Goal: Task Accomplishment & Management: Manage account settings

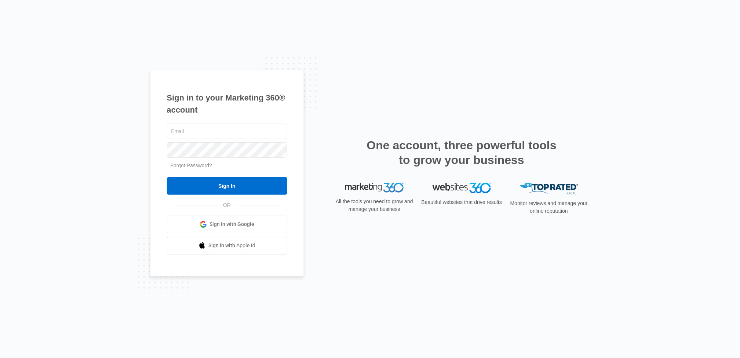
type input "[EMAIL_ADDRESS][DOMAIN_NAME]"
click at [103, 207] on div "Sign in to your Marketing 360® account plumbingsolutions92@yahoo.com Forgot Pas…" at bounding box center [370, 179] width 740 height 358
click at [19, 195] on div "Sign in to your Marketing 360® account plumbingsolutions92@yahoo.com Forgot Pas…" at bounding box center [370, 179] width 740 height 358
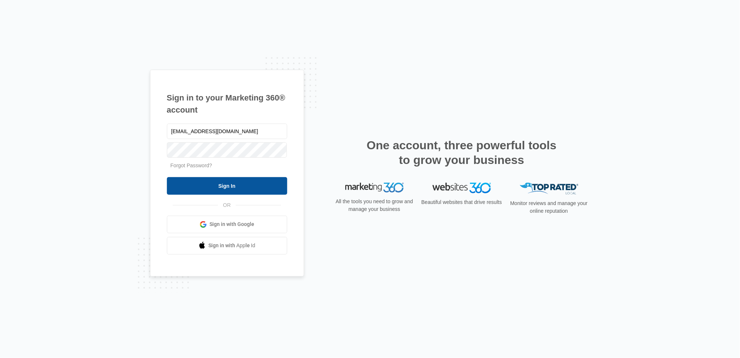
click at [190, 191] on input "Sign In" at bounding box center [227, 186] width 120 height 18
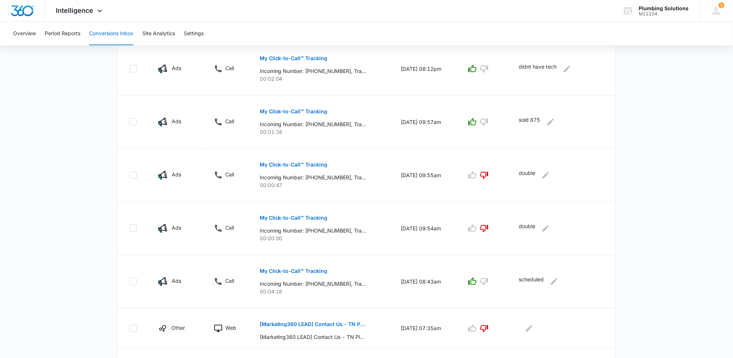
scroll to position [402, 0]
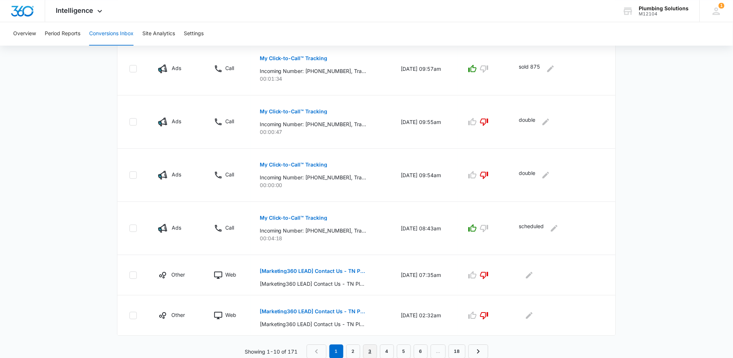
click at [371, 351] on link "3" at bounding box center [370, 352] width 14 height 14
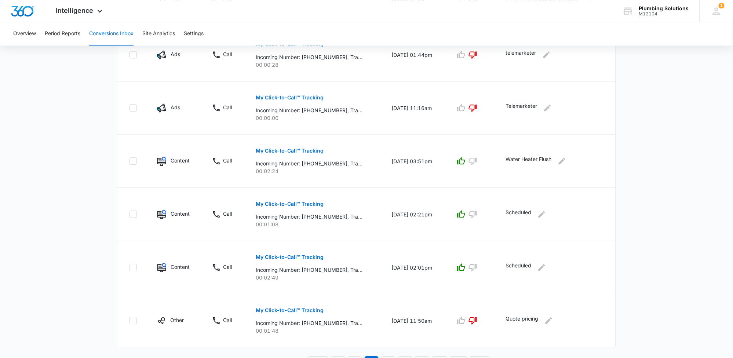
scroll to position [427, 0]
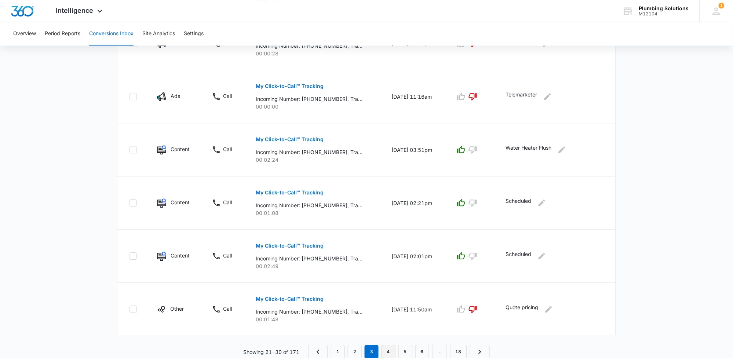
click at [396, 352] on nav "1 2 3 4 5 6 … 18" at bounding box center [399, 352] width 182 height 14
click at [390, 349] on link "4" at bounding box center [389, 352] width 14 height 14
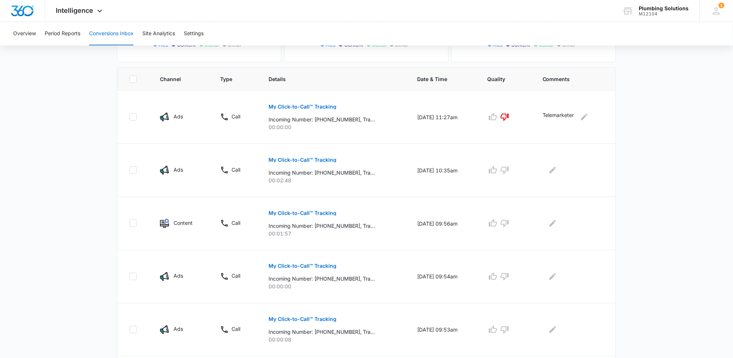
scroll to position [183, 0]
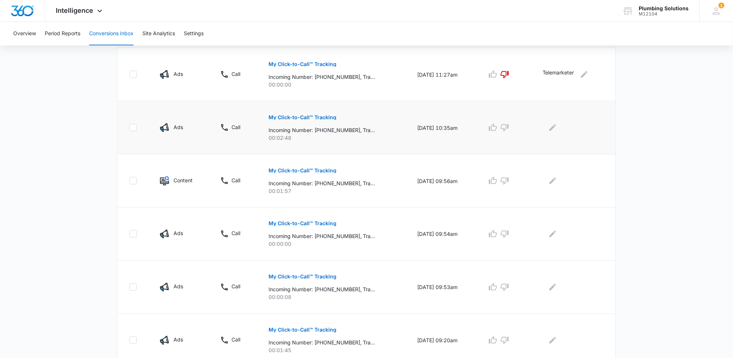
click at [302, 116] on p "My Click-to-Call™ Tracking" at bounding box center [303, 117] width 68 height 5
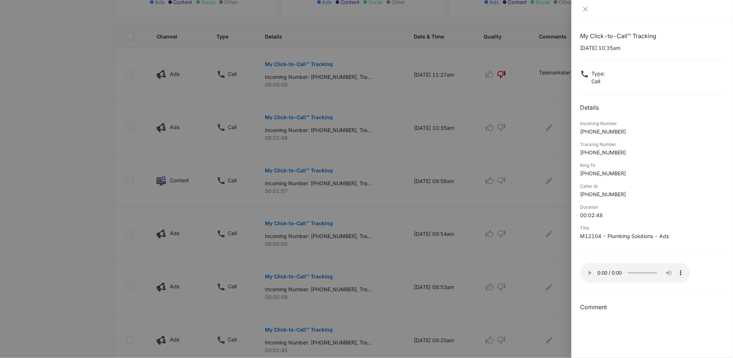
click at [412, 229] on div at bounding box center [366, 179] width 733 height 358
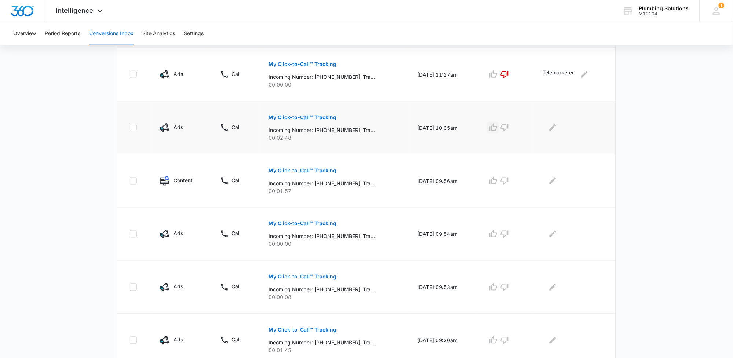
click at [496, 130] on icon "button" at bounding box center [493, 127] width 8 height 7
click at [557, 128] on icon "Edit Comments" at bounding box center [553, 127] width 9 height 9
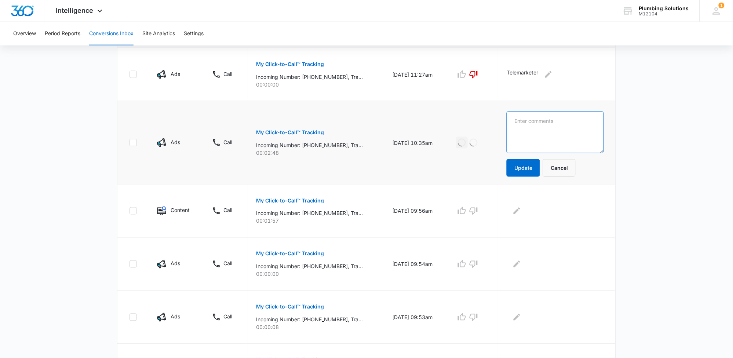
drag, startPoint x: 547, startPoint y: 119, endPoint x: 546, endPoint y: 123, distance: 4.2
click at [546, 123] on textarea at bounding box center [555, 133] width 97 height 42
type textarea "Scheduled"
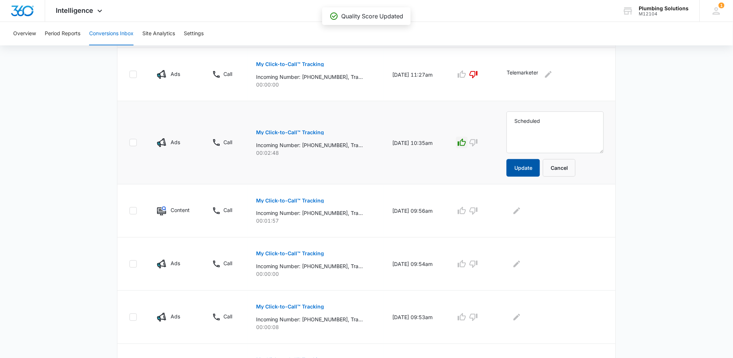
click at [540, 168] on button "Update" at bounding box center [523, 168] width 33 height 18
click at [267, 200] on p "My Click-to-Call™ Tracking" at bounding box center [290, 200] width 68 height 5
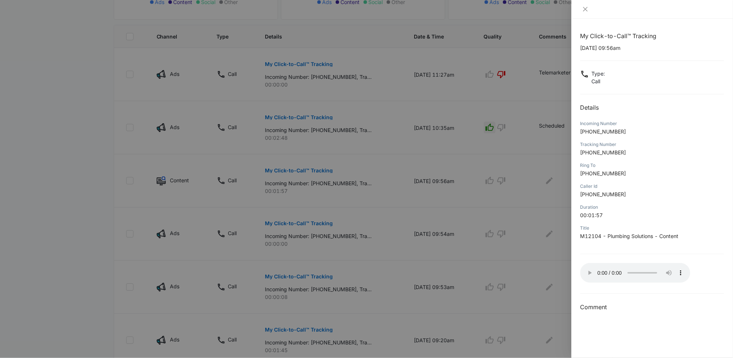
click at [634, 305] on h3 "Comment" at bounding box center [652, 307] width 144 height 9
click at [383, 214] on div at bounding box center [366, 179] width 733 height 358
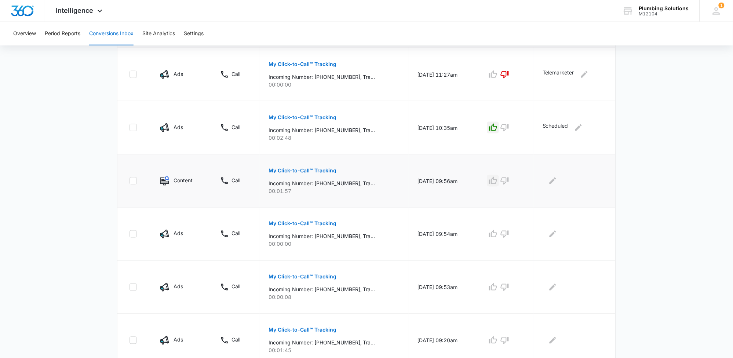
click at [496, 181] on icon "button" at bounding box center [493, 180] width 8 height 7
click at [556, 179] on icon "Edit Comments" at bounding box center [553, 181] width 7 height 7
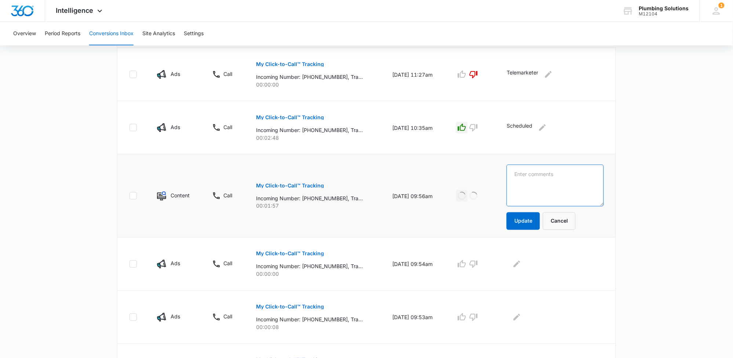
click at [544, 173] on textarea at bounding box center [555, 186] width 97 height 42
type textarea "Water heater flush"
click at [537, 226] on button "Update" at bounding box center [523, 221] width 33 height 18
click at [533, 219] on button "Update" at bounding box center [523, 221] width 33 height 18
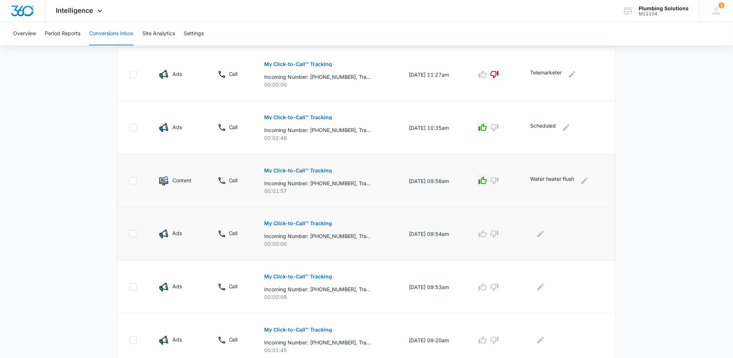
click at [321, 225] on p "My Click-to-Call™ Tracking" at bounding box center [299, 223] width 68 height 5
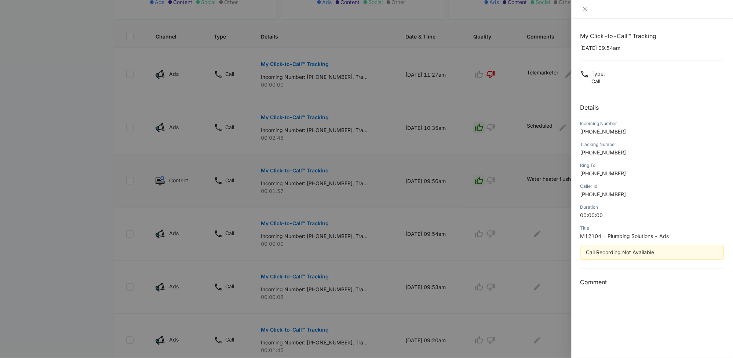
click at [461, 221] on div at bounding box center [366, 179] width 733 height 358
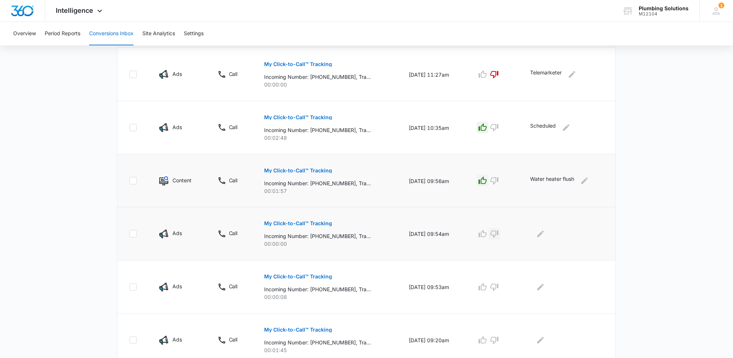
click at [497, 237] on icon "button" at bounding box center [494, 234] width 9 height 9
click at [543, 235] on icon "Edit Comments" at bounding box center [540, 234] width 9 height 9
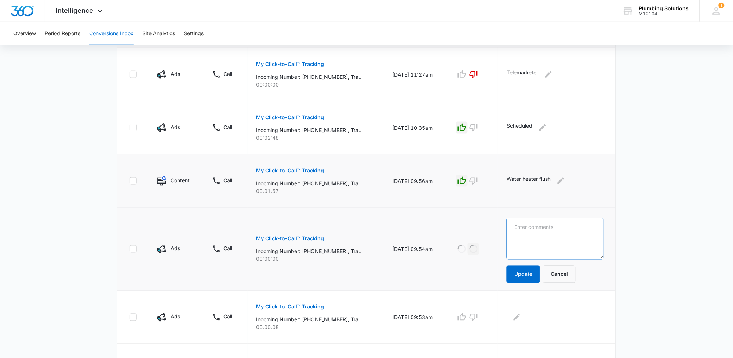
click at [541, 234] on textarea at bounding box center [555, 239] width 97 height 42
type textarea "telemarketer"
click at [535, 275] on button "Update" at bounding box center [523, 275] width 33 height 18
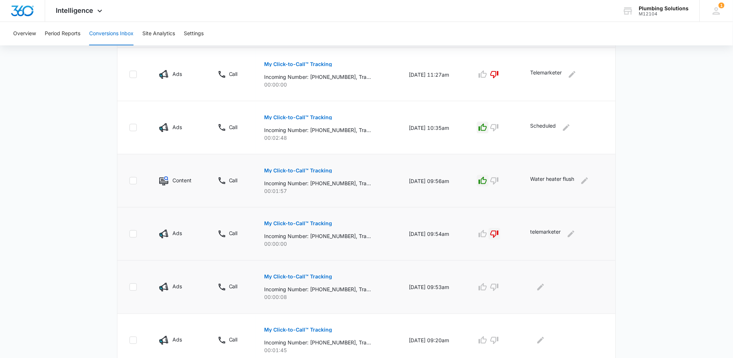
click at [309, 276] on p "My Click-to-Call™ Tracking" at bounding box center [299, 276] width 68 height 5
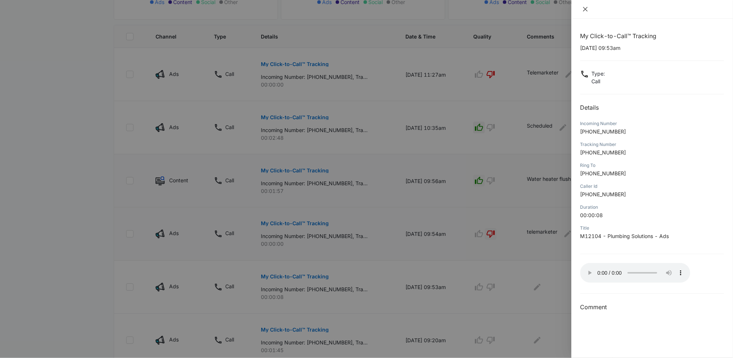
click at [589, 8] on button "Close" at bounding box center [585, 9] width 10 height 7
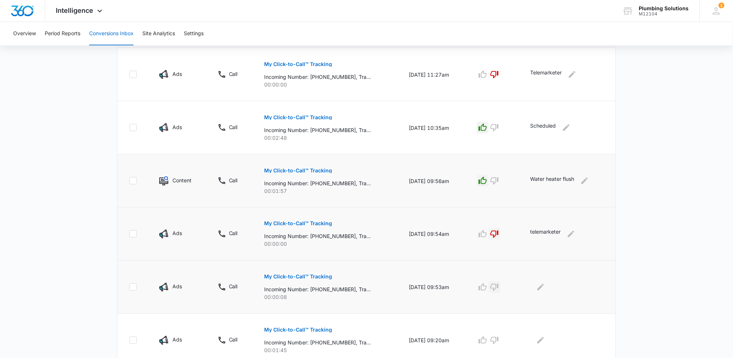
click at [499, 288] on icon "button" at bounding box center [494, 287] width 9 height 9
click at [542, 285] on icon "Edit Comments" at bounding box center [540, 287] width 9 height 9
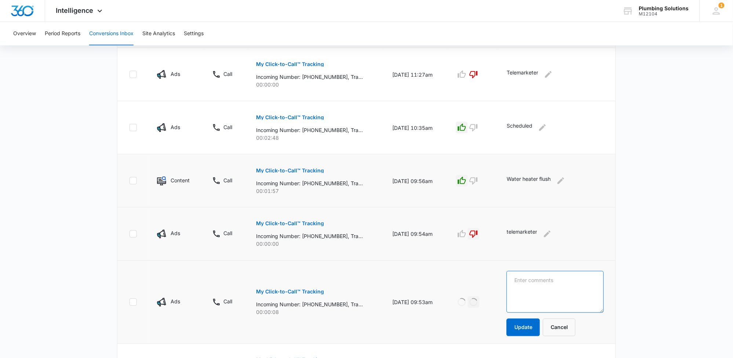
click at [534, 281] on textarea at bounding box center [555, 292] width 97 height 42
type textarea "Telemarketer"
click at [535, 331] on button "Update" at bounding box center [523, 328] width 33 height 18
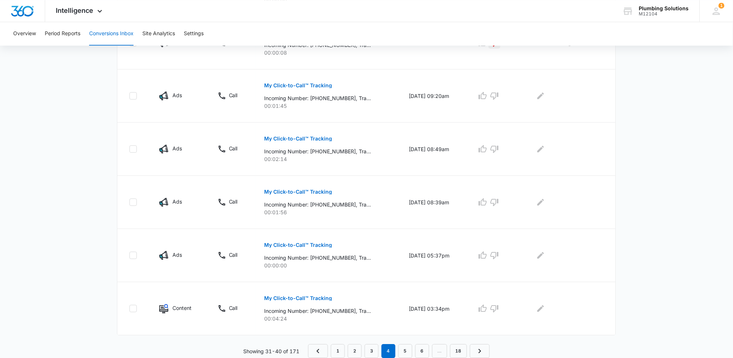
scroll to position [427, 0]
click at [298, 84] on p "My Click-to-Call™ Tracking" at bounding box center [299, 86] width 68 height 5
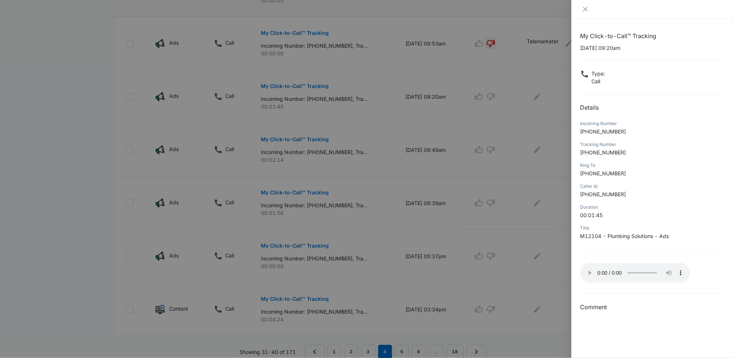
click at [385, 237] on div at bounding box center [366, 179] width 733 height 358
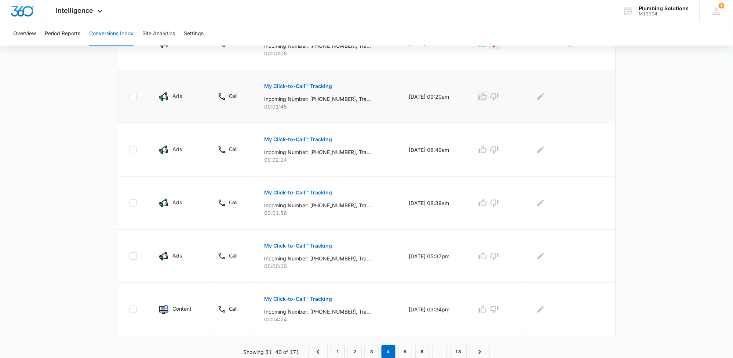
click at [485, 95] on icon "button" at bounding box center [482, 96] width 9 height 9
click at [541, 94] on icon "Edit Comments" at bounding box center [540, 96] width 9 height 9
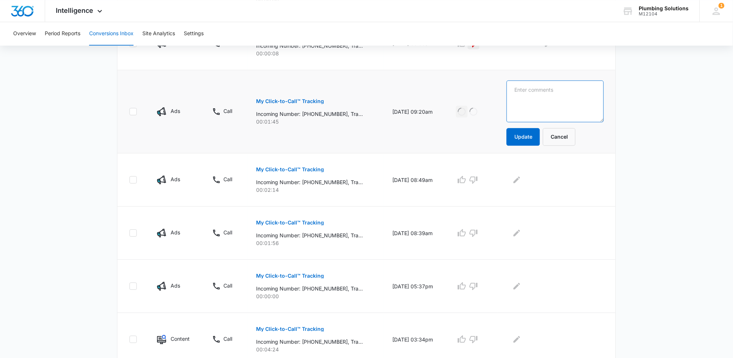
click at [544, 89] on textarea at bounding box center [555, 101] width 97 height 42
type textarea "Scheduled"
click at [534, 147] on td "Scheduled Update Cancel" at bounding box center [557, 111] width 118 height 83
drag, startPoint x: 533, startPoint y: 141, endPoint x: 577, endPoint y: 138, distance: 44.9
click at [534, 139] on button "Update" at bounding box center [523, 137] width 33 height 18
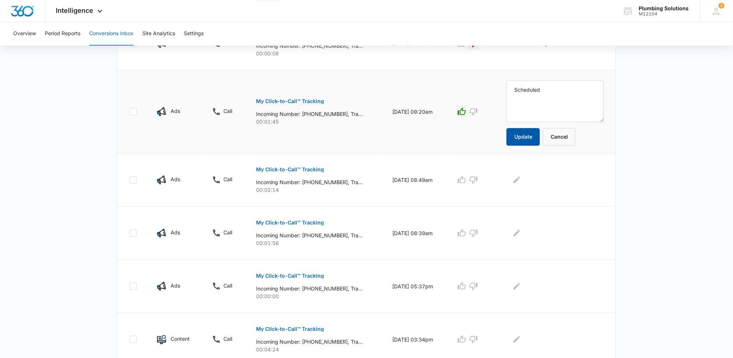
click at [524, 136] on button "Update" at bounding box center [523, 137] width 33 height 18
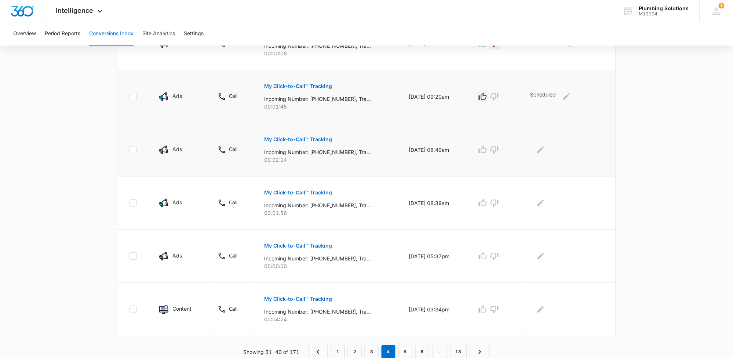
click at [310, 139] on p "My Click-to-Call™ Tracking" at bounding box center [299, 139] width 68 height 5
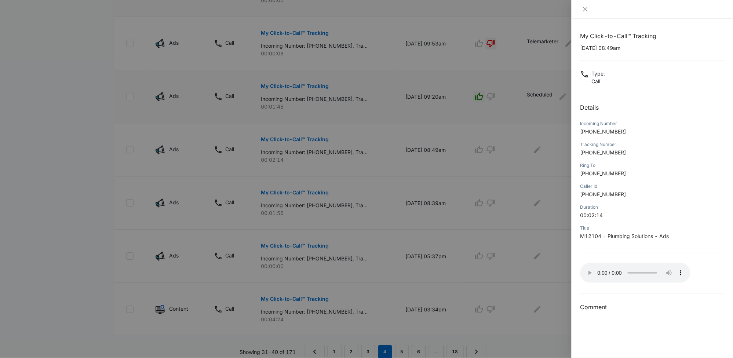
click at [430, 135] on div at bounding box center [366, 179] width 733 height 358
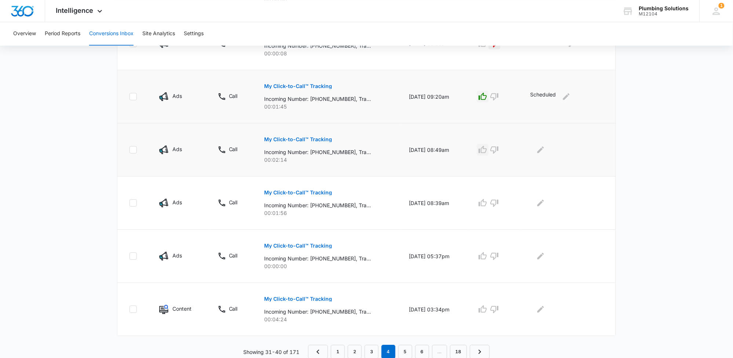
click at [487, 150] on icon "button" at bounding box center [482, 149] width 9 height 9
click at [547, 152] on button "Edit Comments" at bounding box center [541, 150] width 12 height 12
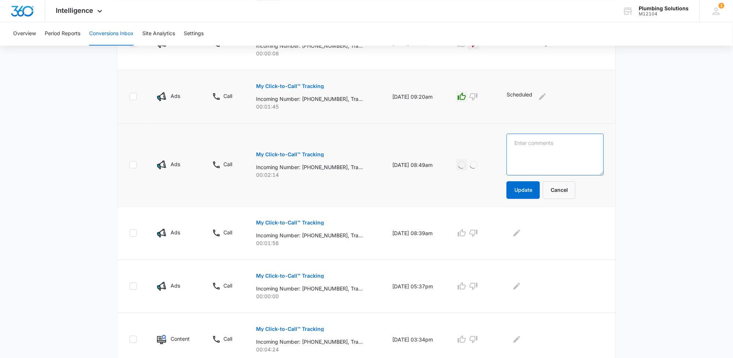
click at [540, 146] on textarea at bounding box center [555, 155] width 97 height 42
type textarea "Scheduled"
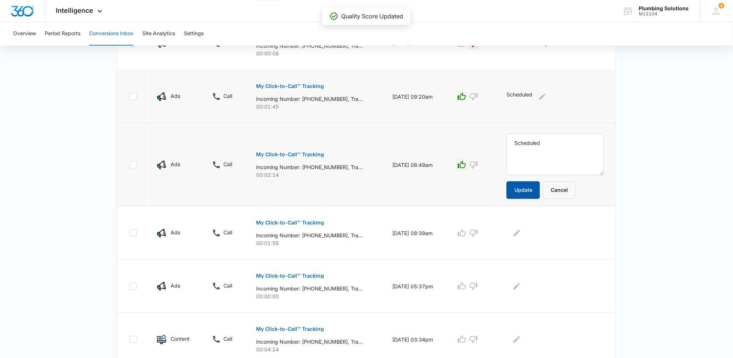
click at [531, 193] on button "Update" at bounding box center [523, 190] width 33 height 18
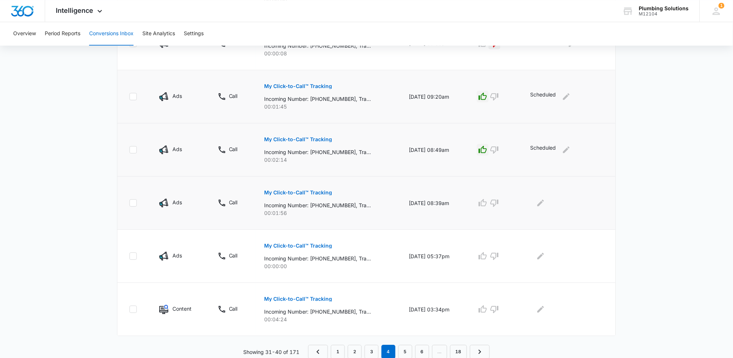
click at [313, 190] on p "My Click-to-Call™ Tracking" at bounding box center [299, 192] width 68 height 5
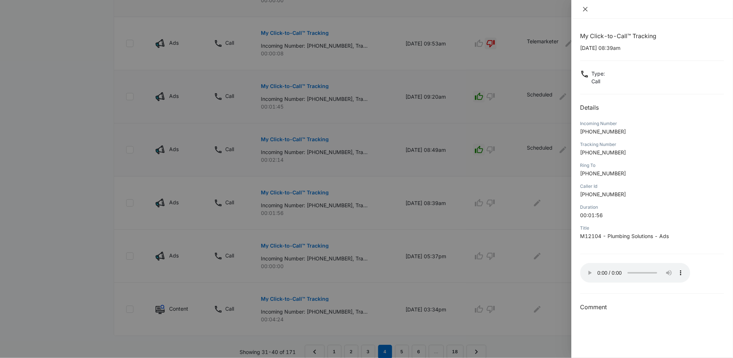
click at [583, 6] on icon "close" at bounding box center [586, 9] width 6 height 6
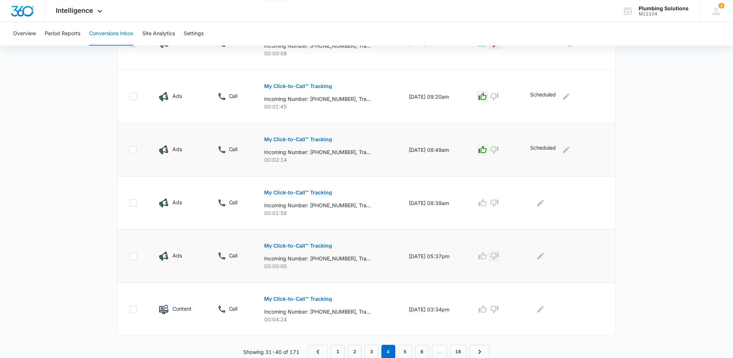
click at [499, 256] on icon "button" at bounding box center [495, 256] width 8 height 7
click at [307, 192] on p "My Click-to-Call™ Tracking" at bounding box center [299, 192] width 68 height 5
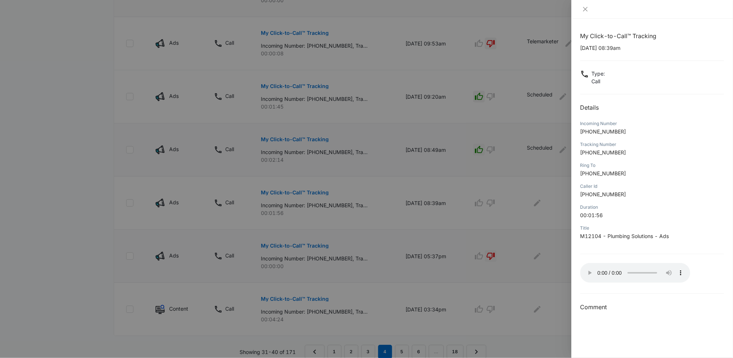
click at [492, 244] on div at bounding box center [366, 179] width 733 height 358
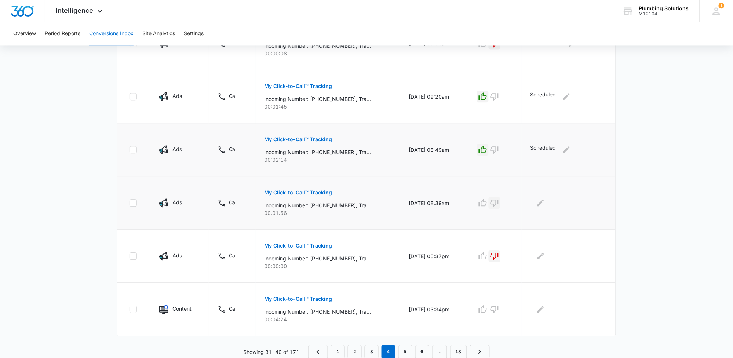
click at [499, 204] on icon "button" at bounding box center [494, 202] width 9 height 9
click at [544, 203] on icon "Edit Comments" at bounding box center [540, 203] width 7 height 7
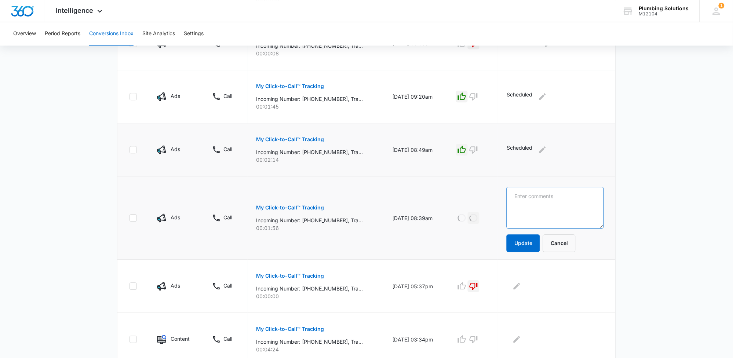
click at [548, 198] on textarea at bounding box center [555, 208] width 97 height 42
type textarea "Employment verification"
drag, startPoint x: 535, startPoint y: 239, endPoint x: 570, endPoint y: 205, distance: 48.8
click at [542, 230] on form "Employment verification Update Cancel" at bounding box center [555, 219] width 97 height 65
click at [536, 244] on button "Update" at bounding box center [523, 243] width 33 height 18
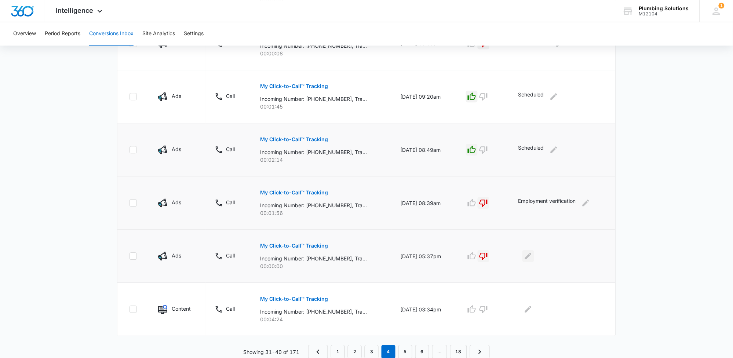
click at [528, 259] on icon "Edit Comments" at bounding box center [528, 256] width 9 height 9
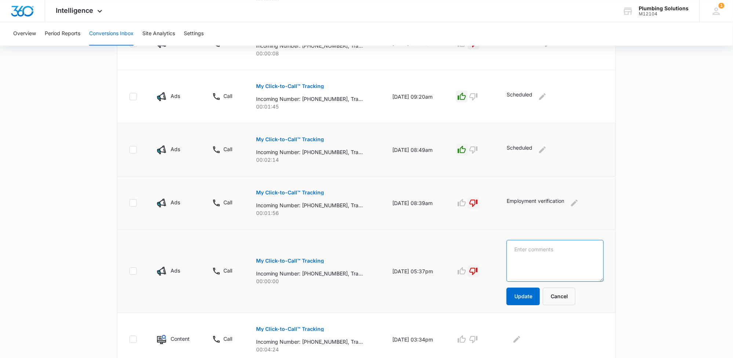
click at [532, 251] on textarea at bounding box center [555, 261] width 97 height 42
type textarea "Telemarketer"
click at [522, 297] on button "Update" at bounding box center [523, 297] width 33 height 18
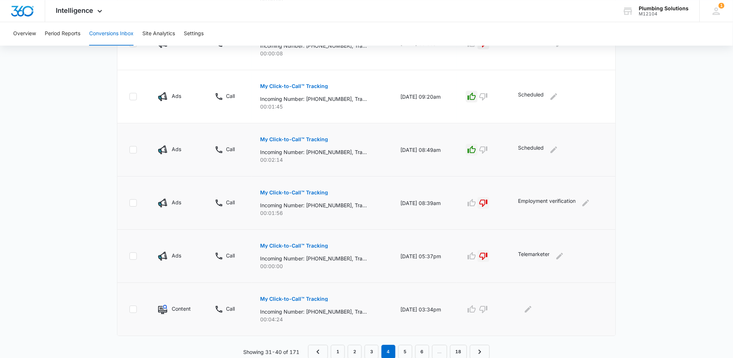
click at [319, 299] on p "My Click-to-Call™ Tracking" at bounding box center [294, 298] width 68 height 5
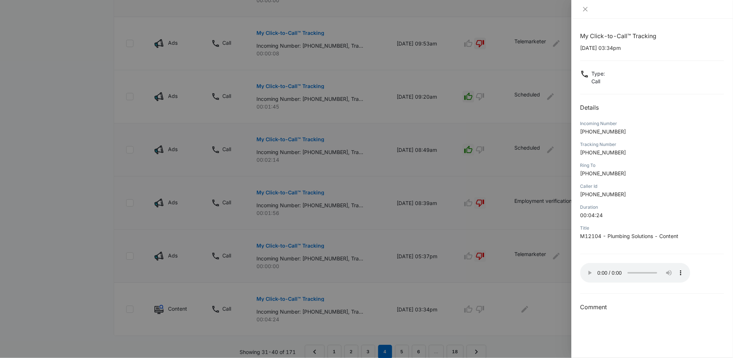
click at [464, 288] on div at bounding box center [366, 179] width 733 height 358
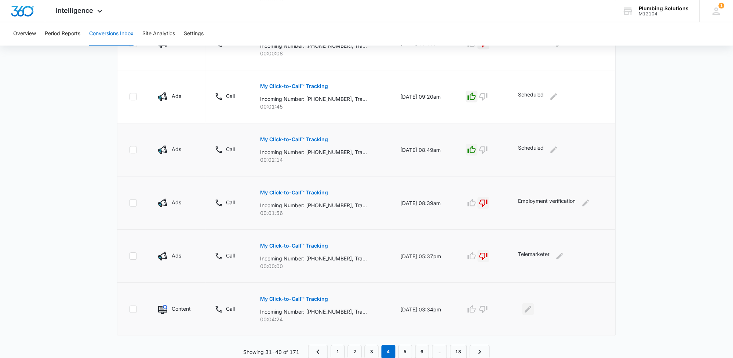
click at [531, 307] on icon "Edit Comments" at bounding box center [528, 309] width 7 height 7
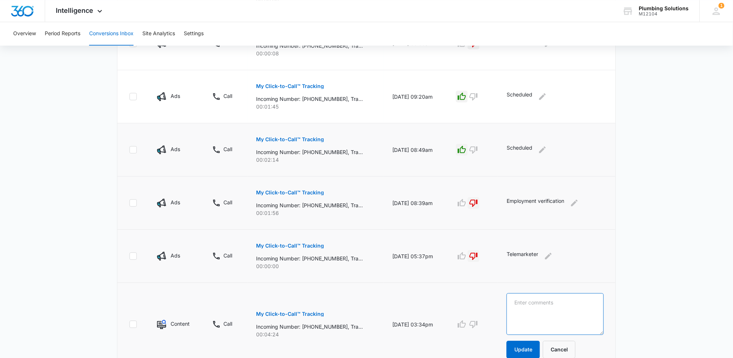
click at [529, 305] on textarea at bounding box center [555, 314] width 97 height 42
type textarea "Scheduled"
click at [533, 349] on button "Update" at bounding box center [523, 350] width 33 height 18
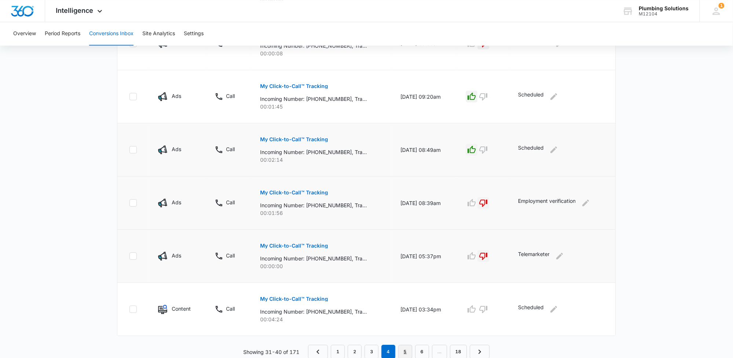
click at [407, 349] on link "5" at bounding box center [405, 352] width 14 height 14
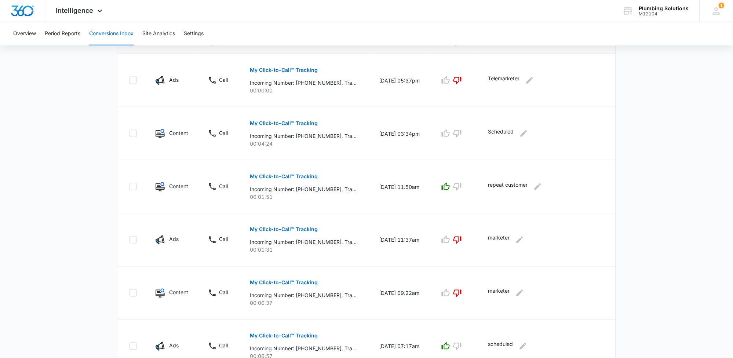
scroll to position [220, 0]
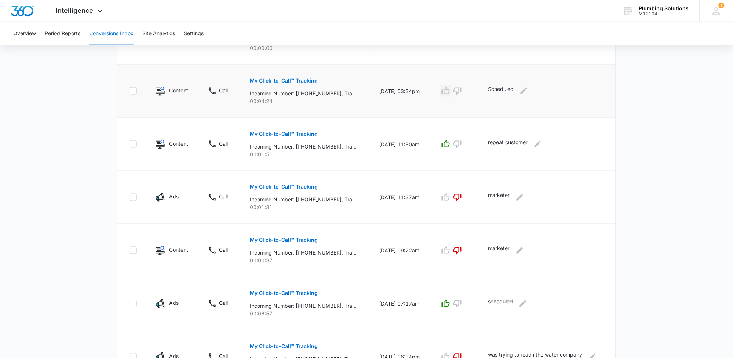
click at [450, 92] on icon "button" at bounding box center [445, 91] width 9 height 9
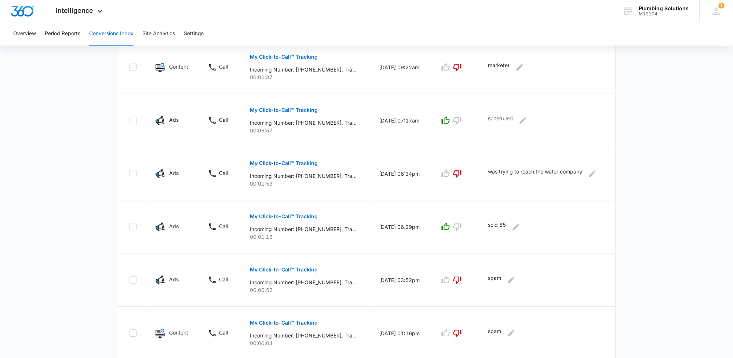
scroll to position [427, 0]
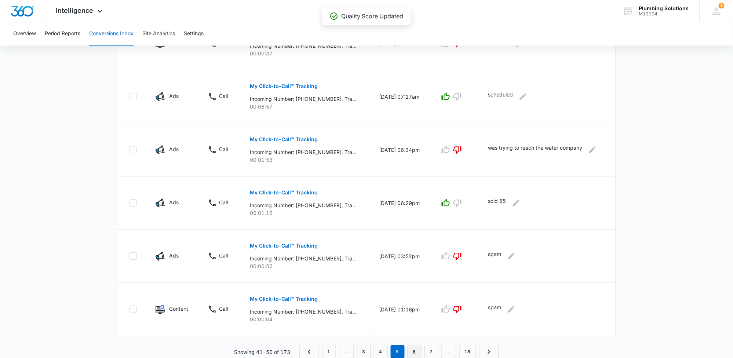
click at [411, 350] on link "6" at bounding box center [415, 352] width 14 height 14
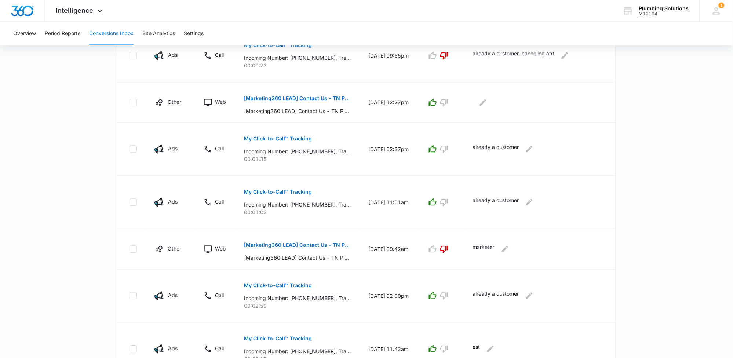
scroll to position [389, 0]
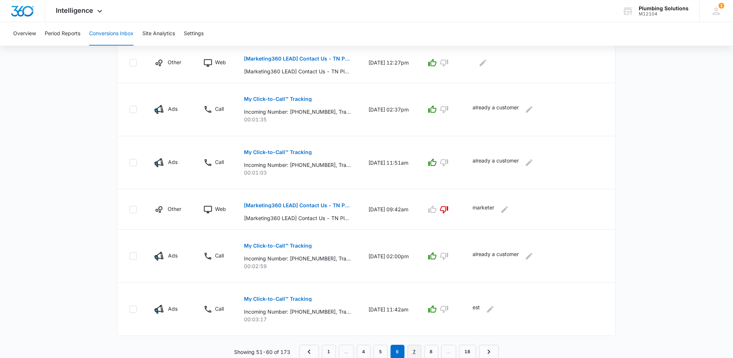
click at [415, 349] on link "7" at bounding box center [415, 352] width 14 height 14
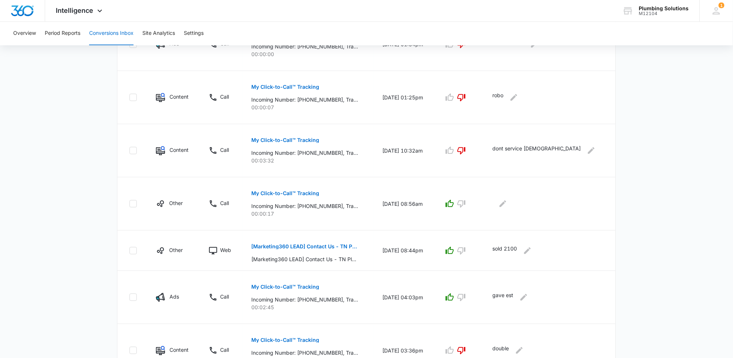
scroll to position [415, 0]
